Goal: Information Seeking & Learning: Learn about a topic

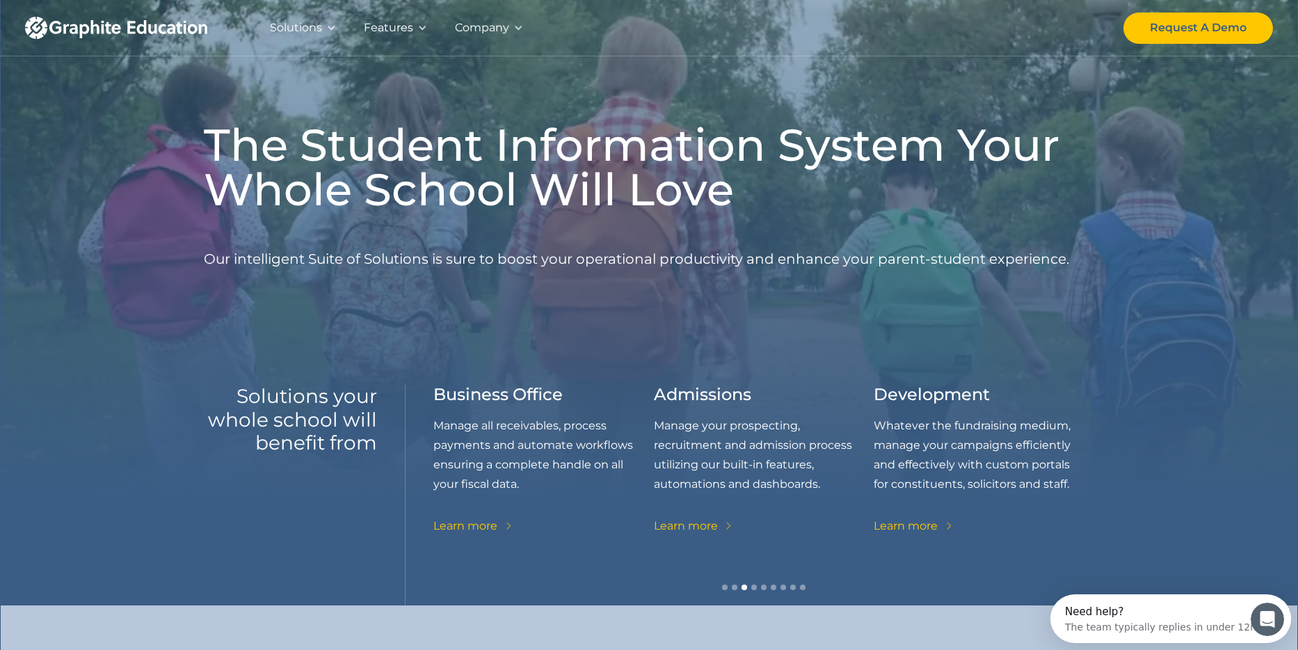
click at [308, 24] on div "Solutions" at bounding box center [296, 27] width 52 height 19
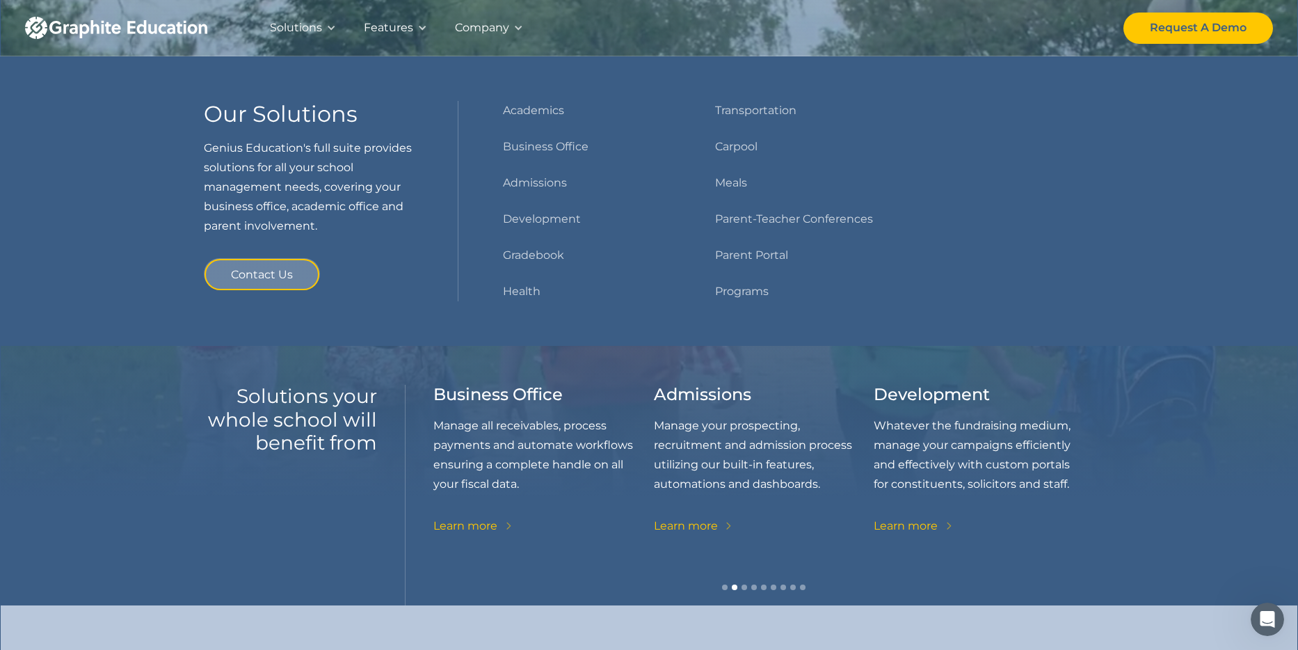
click at [315, 26] on div "Solutions" at bounding box center [296, 27] width 52 height 19
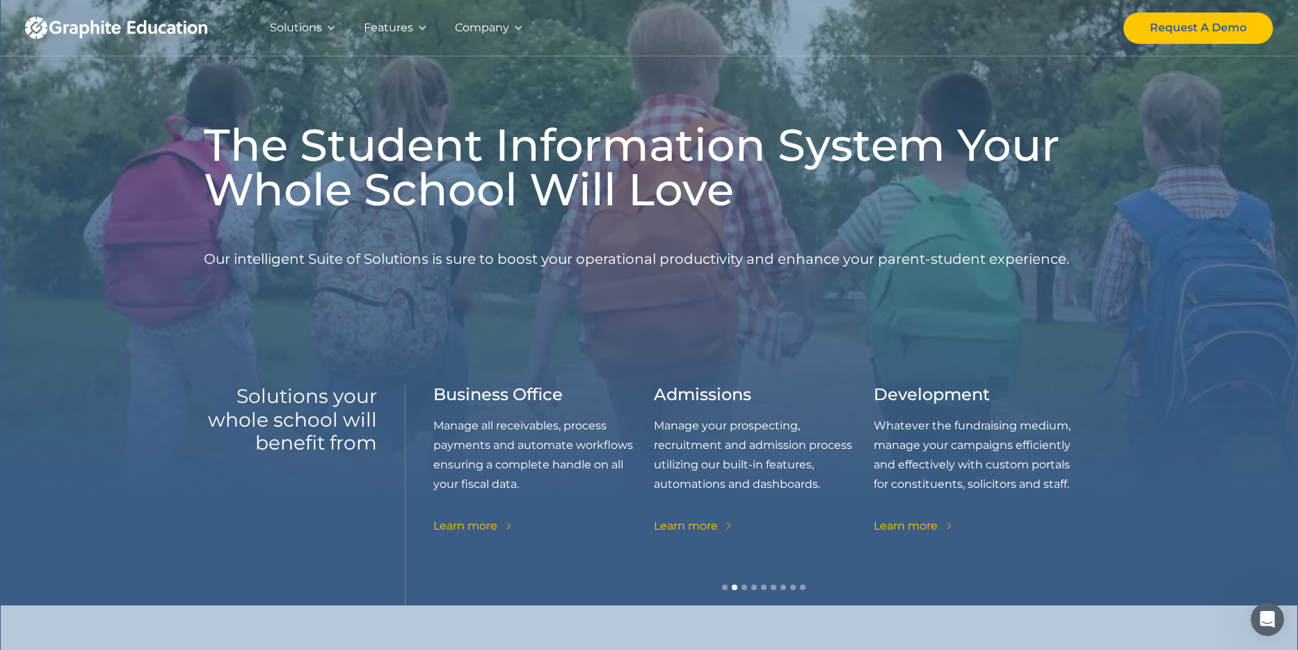
click at [315, 26] on div "Solutions" at bounding box center [296, 27] width 52 height 19
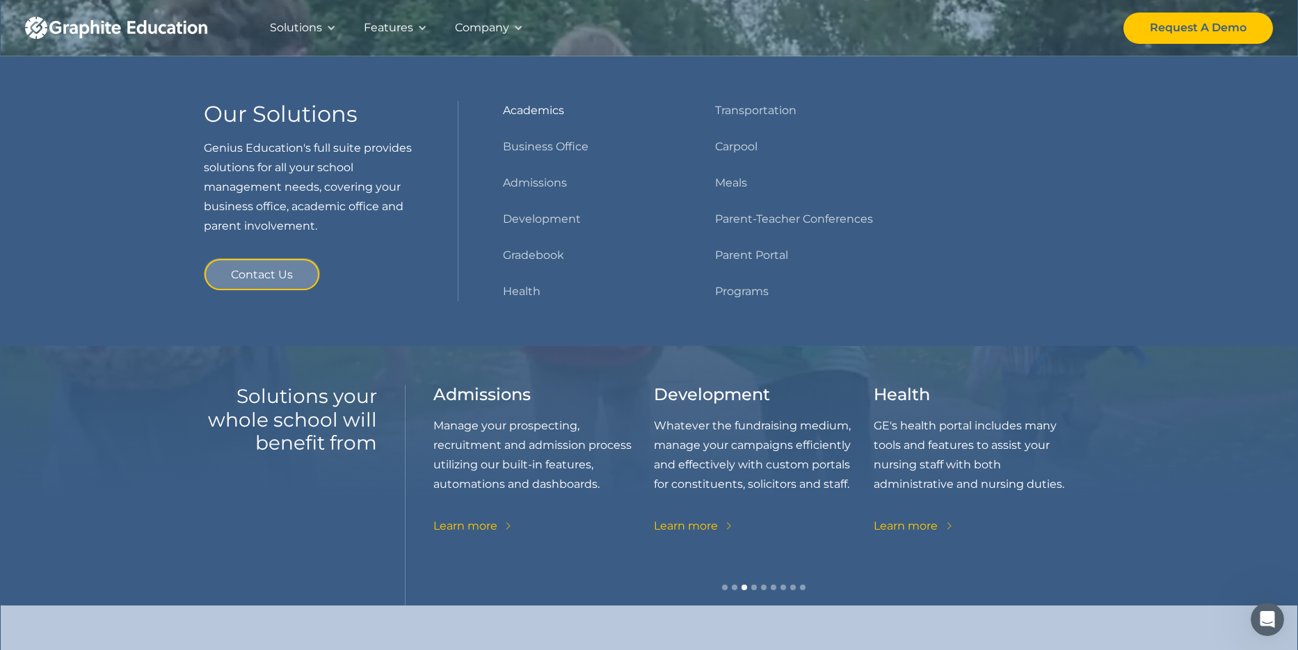
click at [543, 113] on link "Academics" at bounding box center [533, 110] width 61 height 19
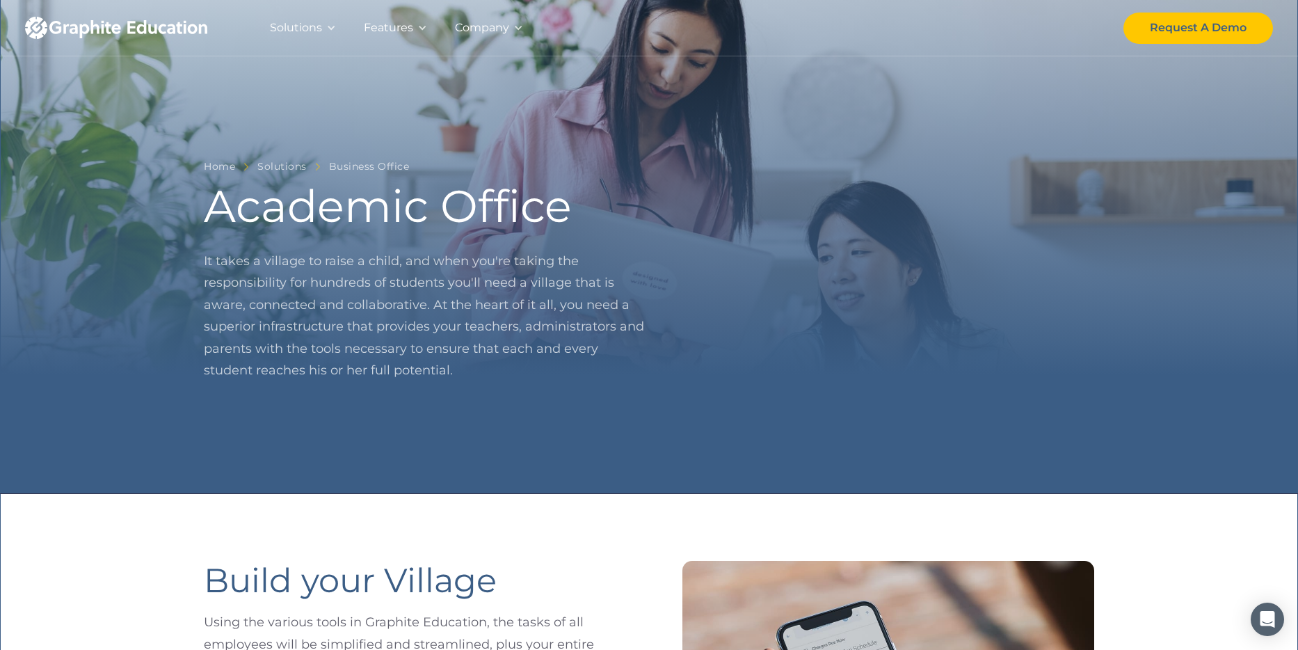
click at [401, 26] on div "Features" at bounding box center [388, 27] width 49 height 19
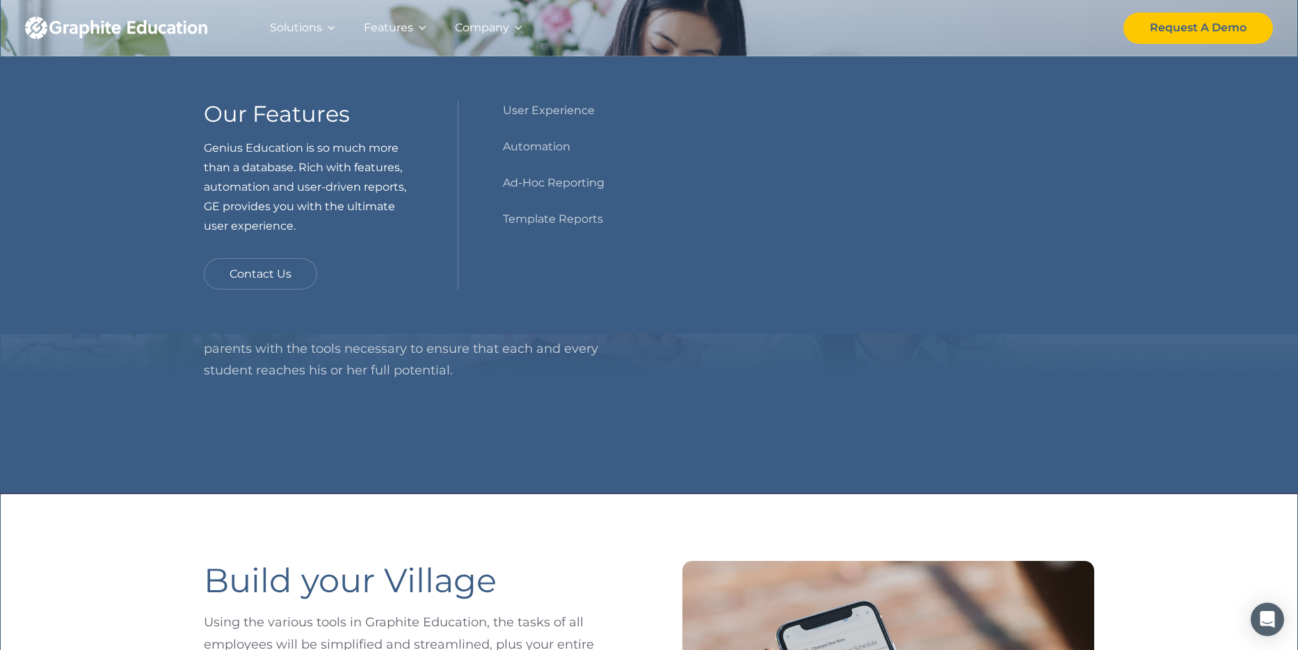
click at [580, 27] on div "Solutions Our Solutions Genius Education's full suite provides solutions for al…" at bounding box center [649, 28] width 1248 height 56
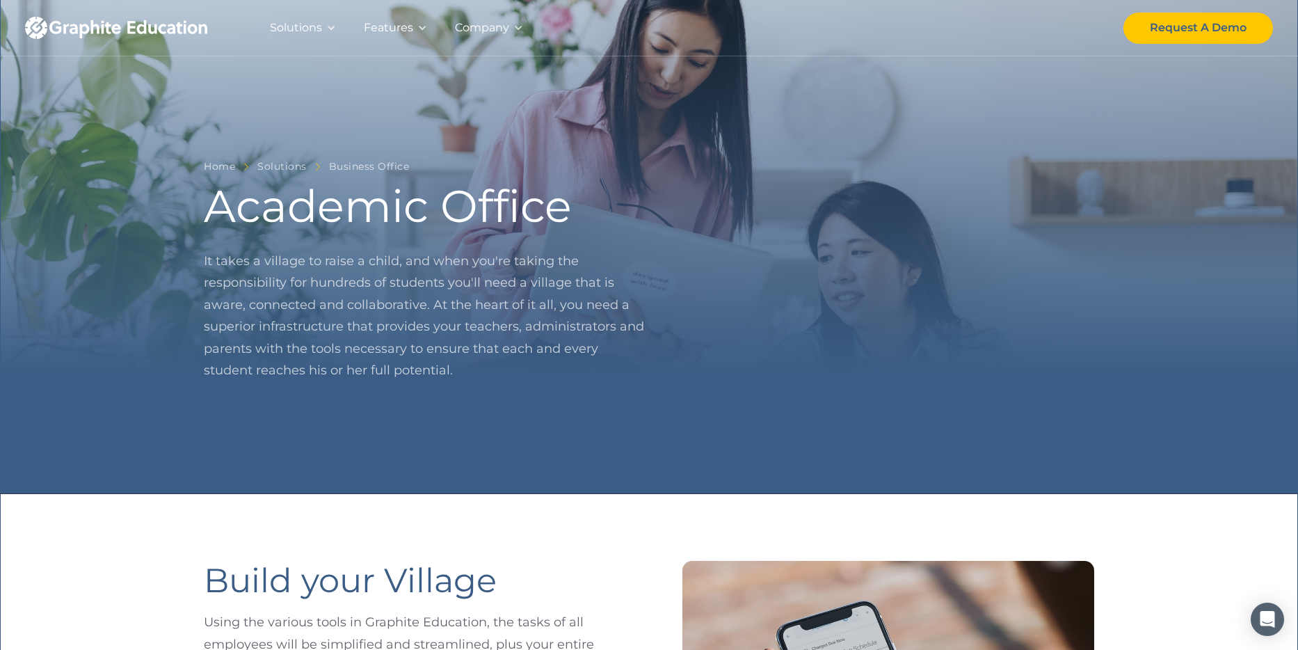
click at [319, 27] on div "Solutions" at bounding box center [296, 27] width 52 height 19
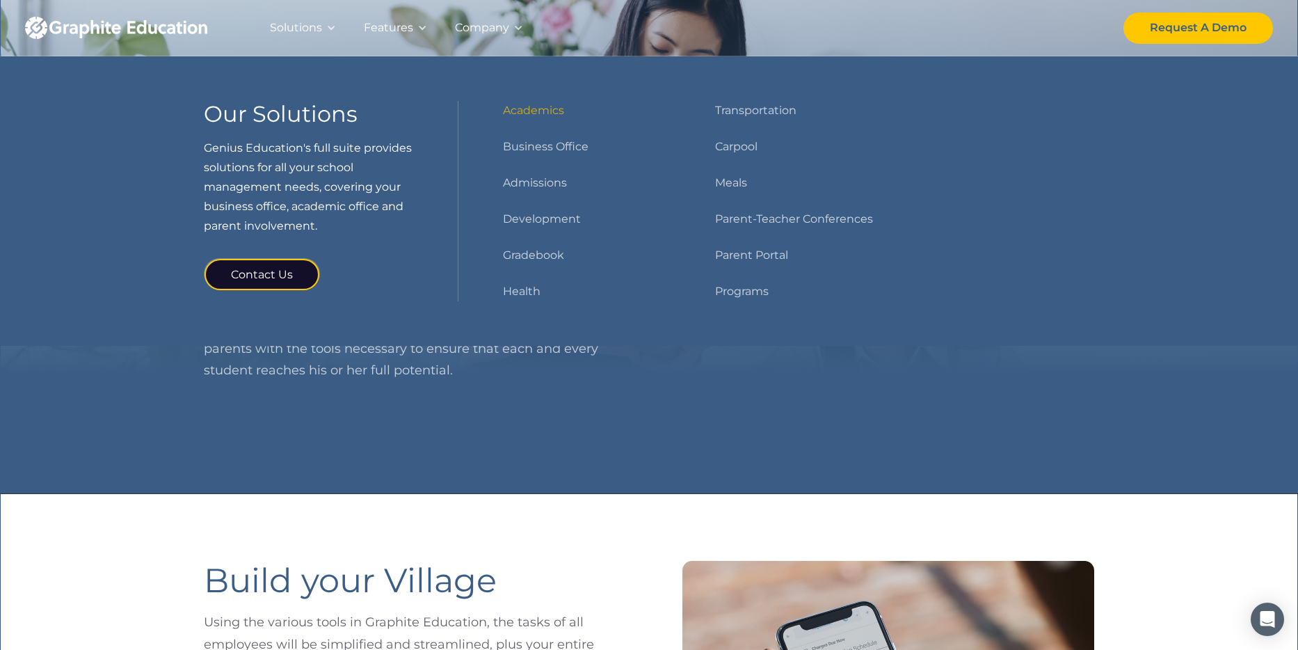
click at [731, 45] on div "Solutions Our Solutions Genius Education's full suite provides solutions for al…" at bounding box center [649, 28] width 1248 height 56
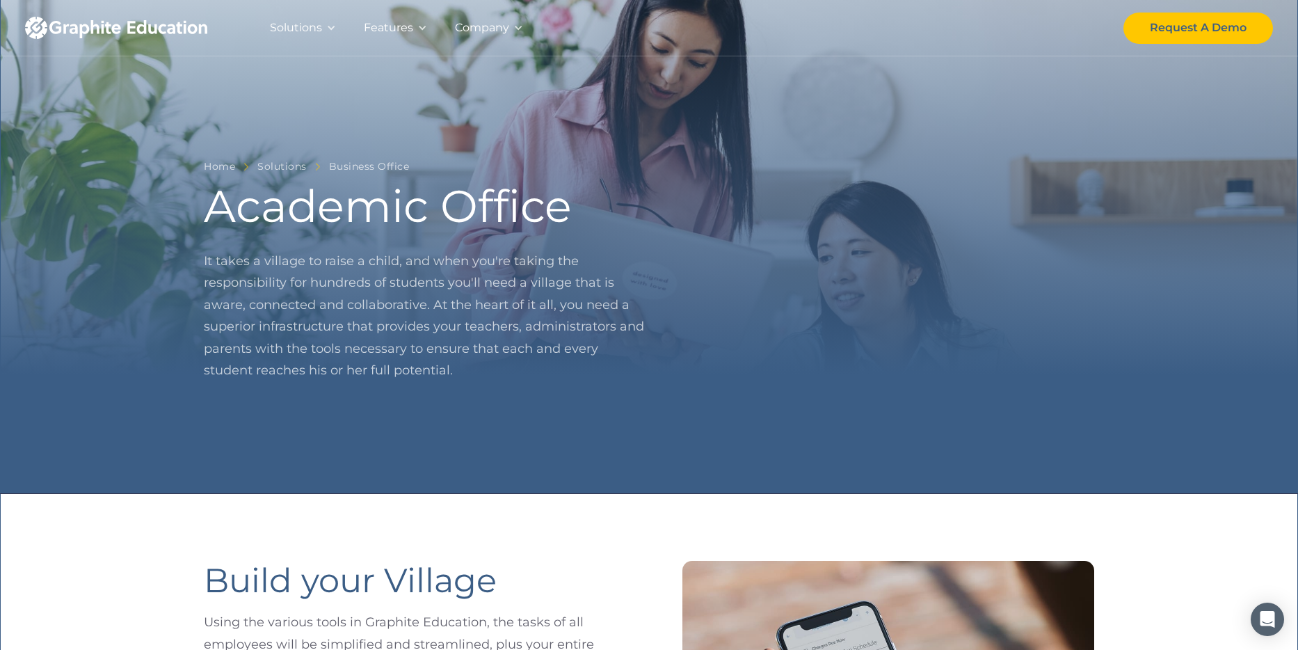
click at [634, 35] on div "Solutions Our Solutions Genius Education's full suite provides solutions for al…" at bounding box center [649, 28] width 1248 height 56
click at [417, 26] on div at bounding box center [422, 28] width 10 height 10
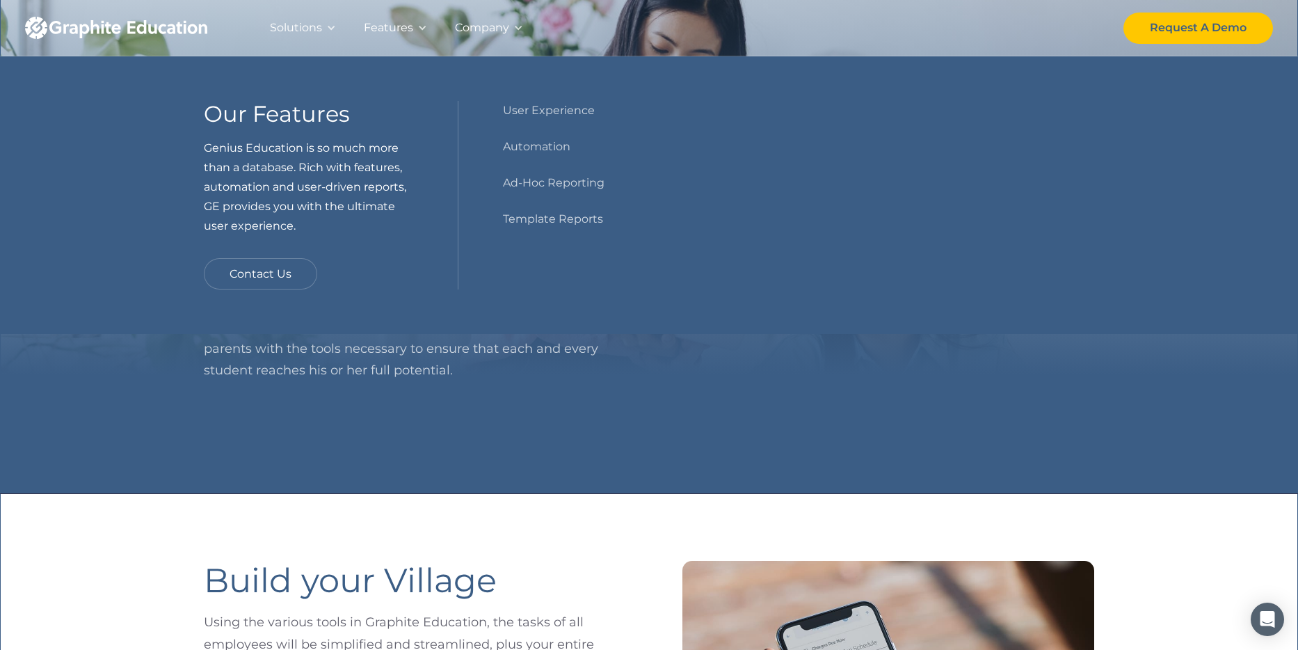
click at [311, 24] on div "Solutions" at bounding box center [296, 27] width 52 height 19
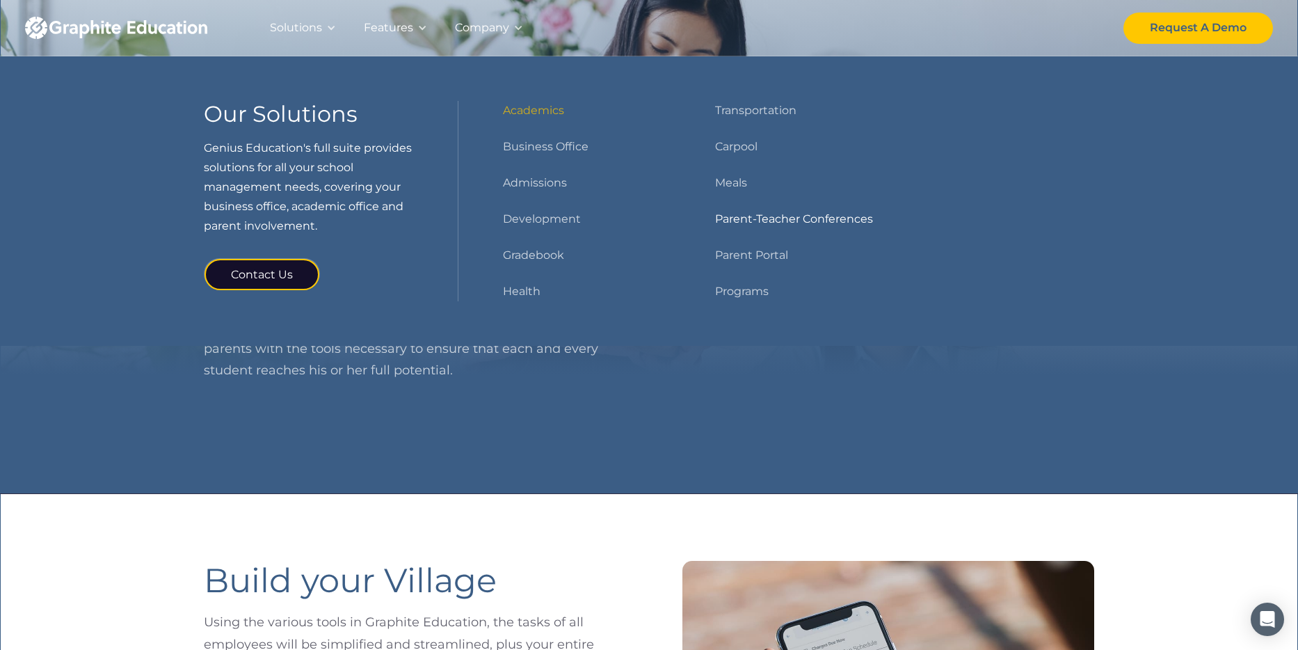
click at [745, 217] on link "Parent-Teacher Conferences" at bounding box center [794, 218] width 158 height 19
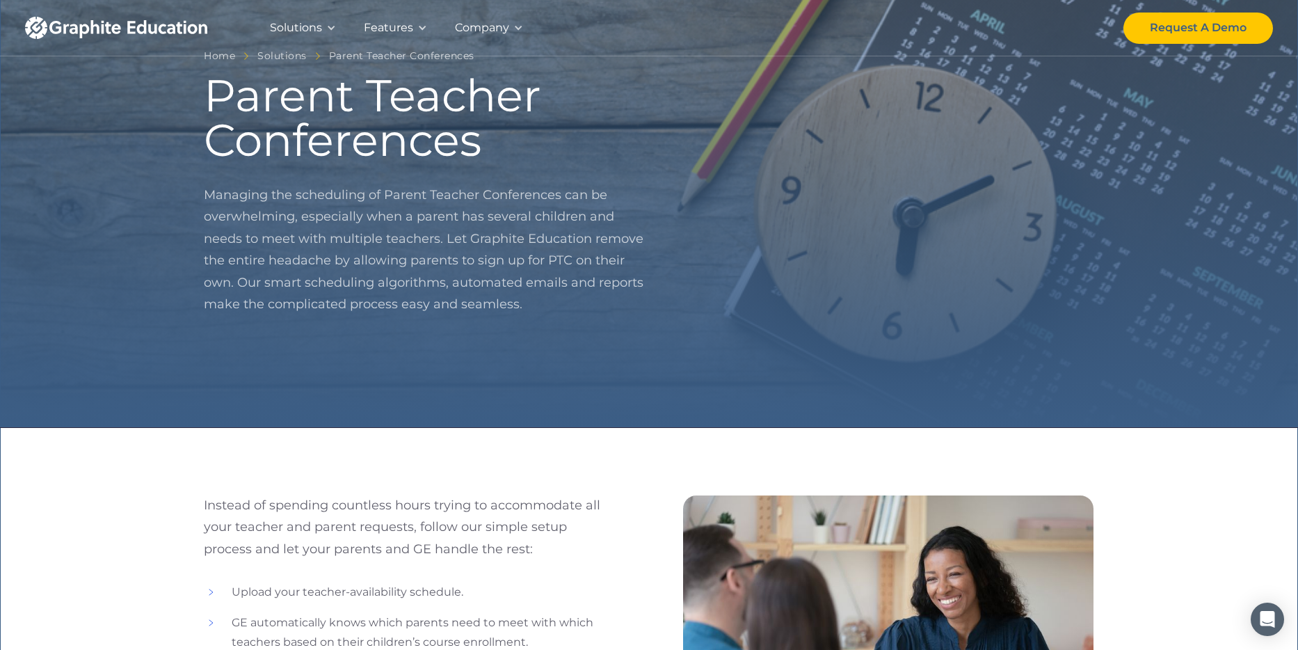
scroll to position [110, 0]
click at [400, 21] on div "Features" at bounding box center [388, 27] width 49 height 19
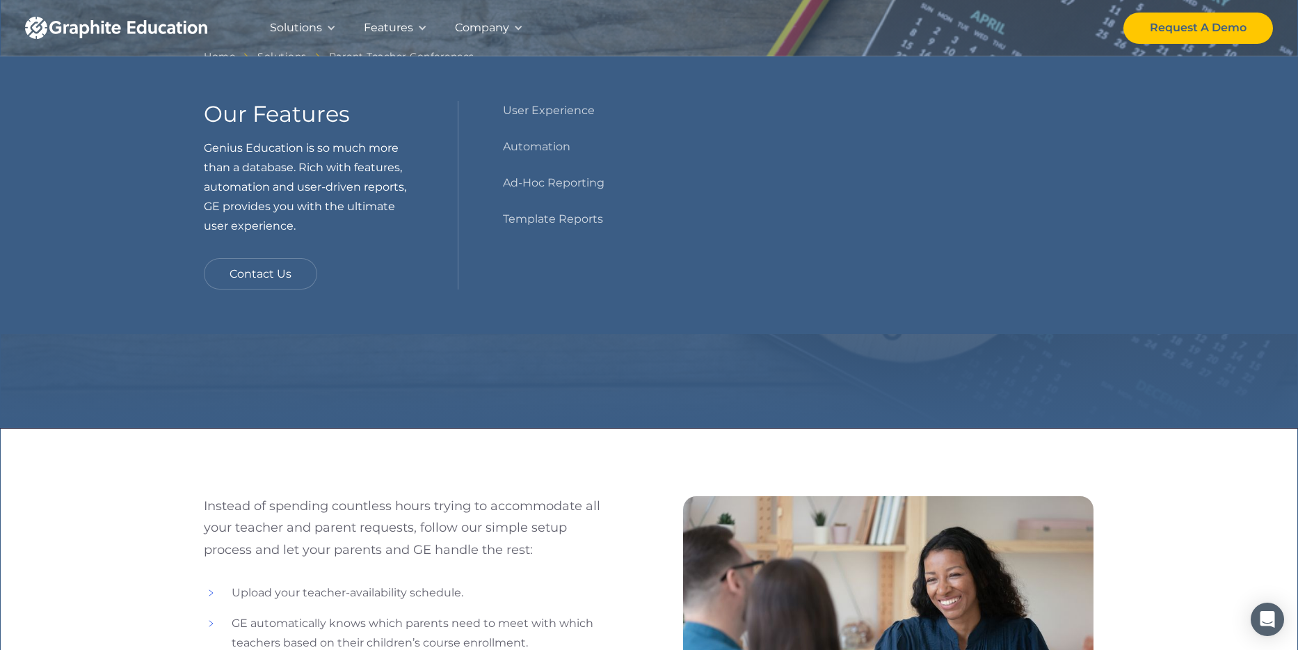
click at [395, 24] on div "Features" at bounding box center [388, 27] width 49 height 19
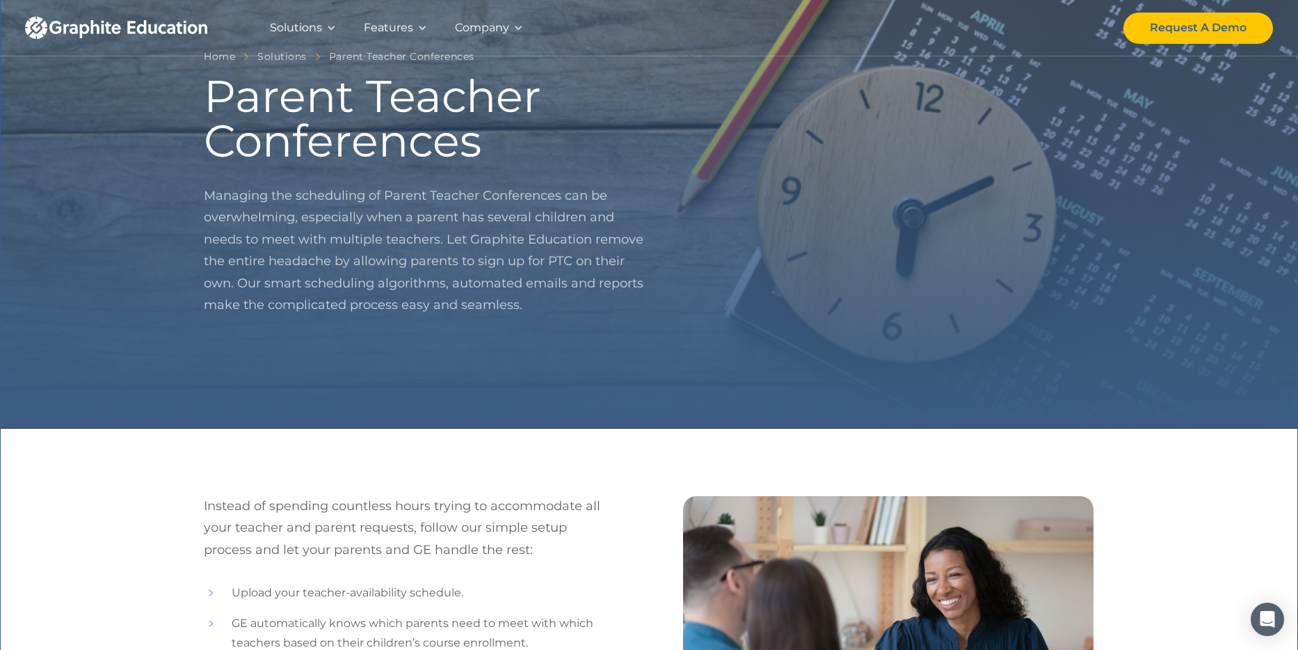
click at [395, 24] on div "Features" at bounding box center [388, 27] width 49 height 19
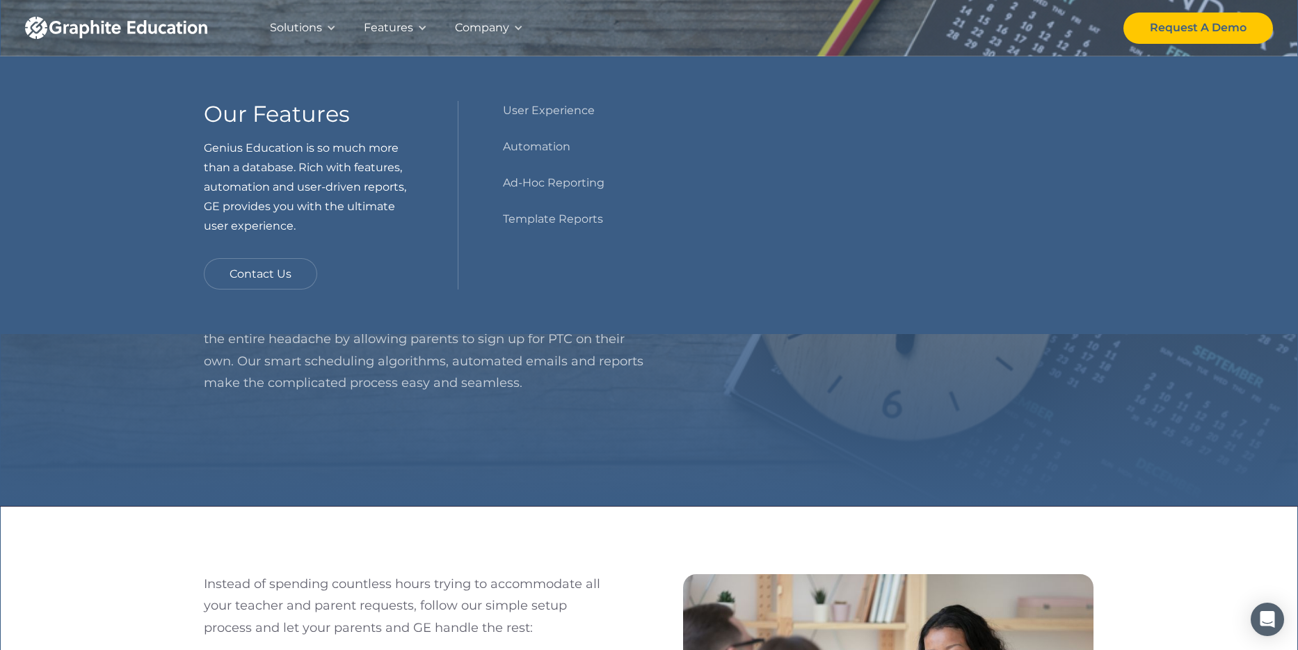
scroll to position [0, 0]
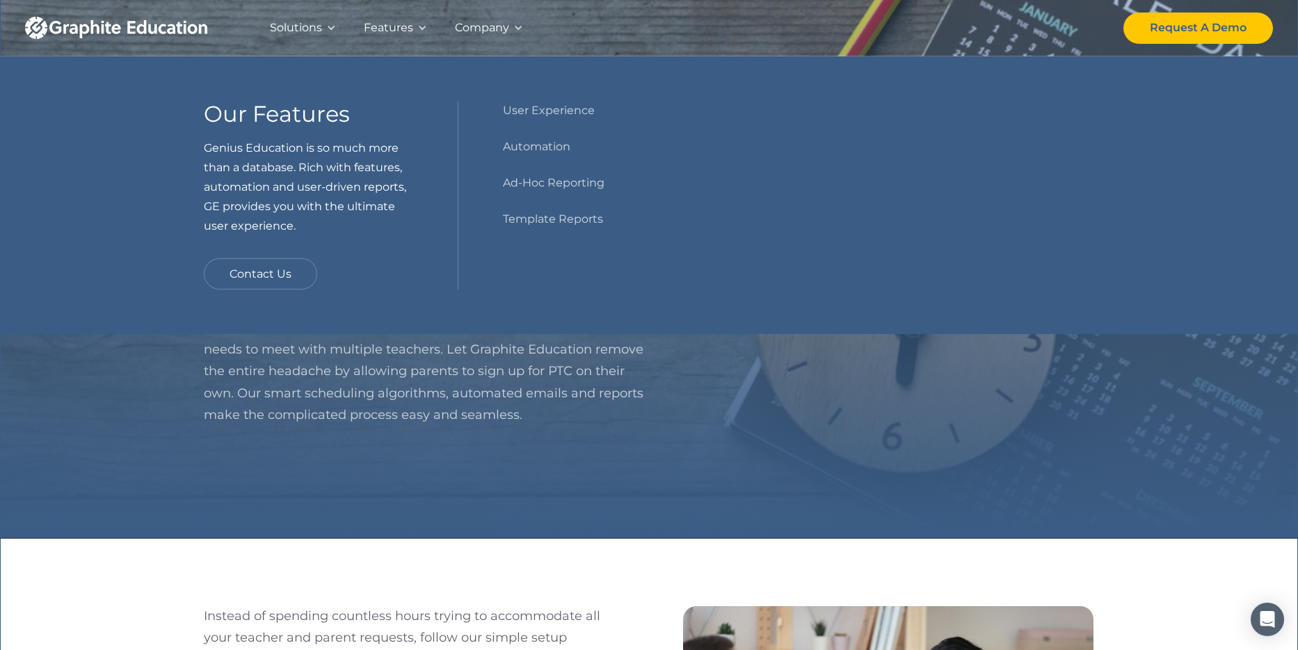
click at [312, 25] on div "Solutions" at bounding box center [296, 27] width 52 height 19
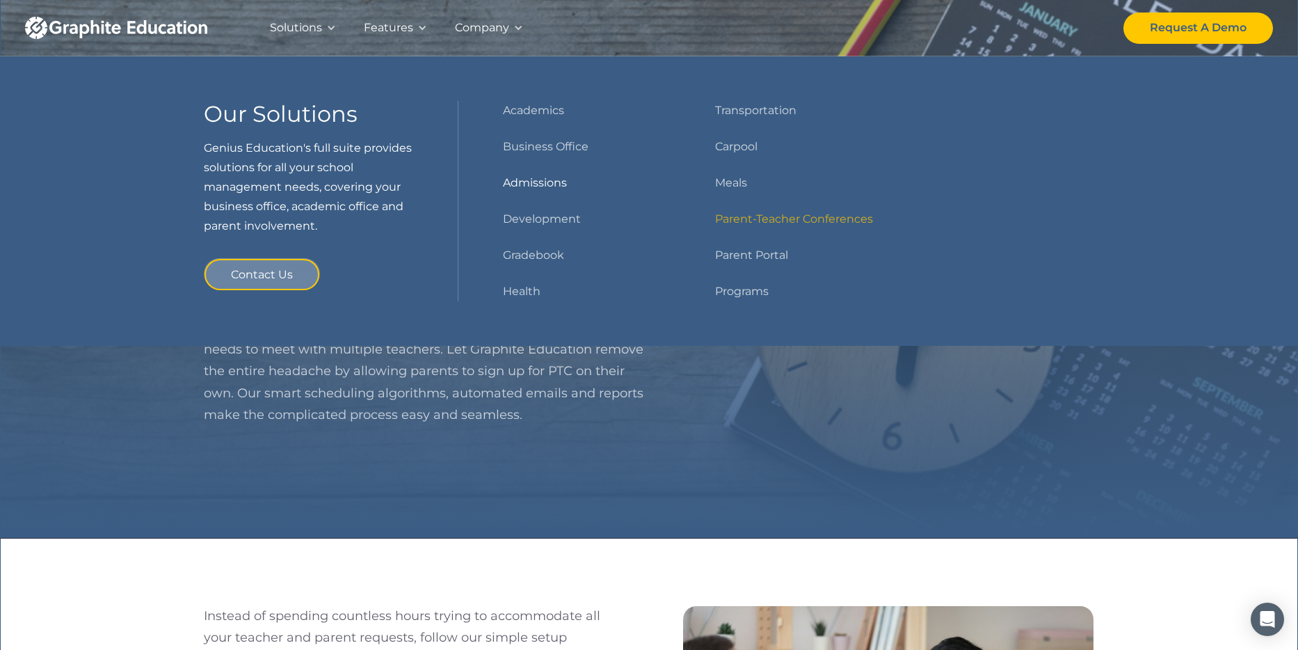
click at [541, 184] on link "Admissions" at bounding box center [535, 182] width 64 height 19
